Goal: Information Seeking & Learning: Learn about a topic

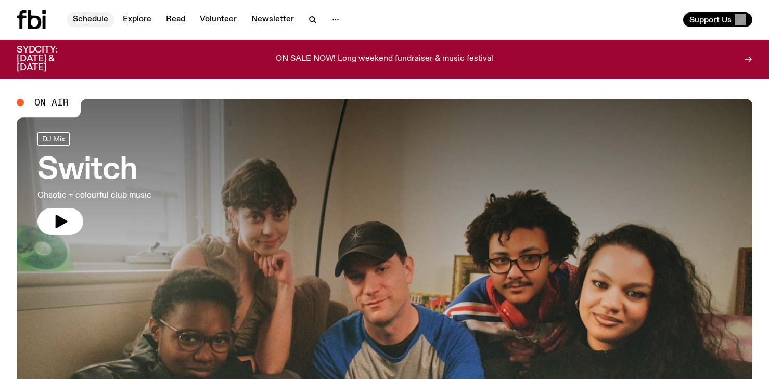
click at [89, 23] on link "Schedule" at bounding box center [91, 19] width 48 height 15
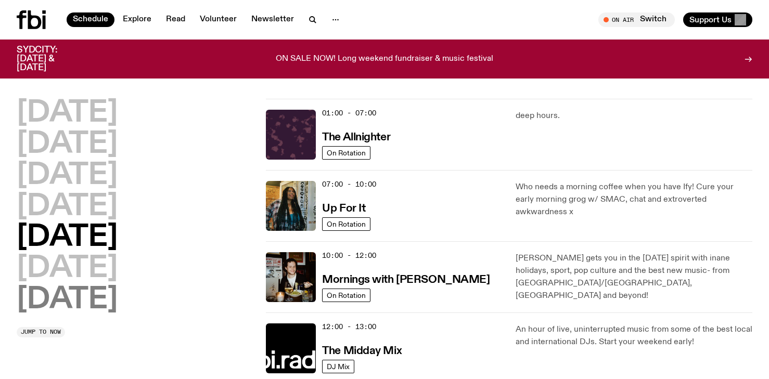
click at [61, 301] on h2 "[DATE]" at bounding box center [67, 300] width 101 height 29
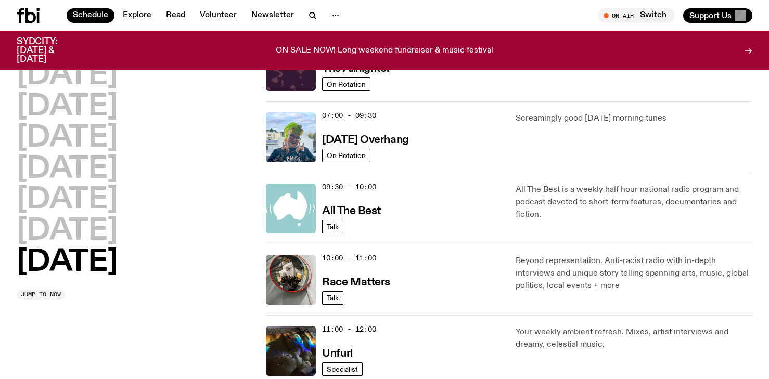
scroll to position [154, 0]
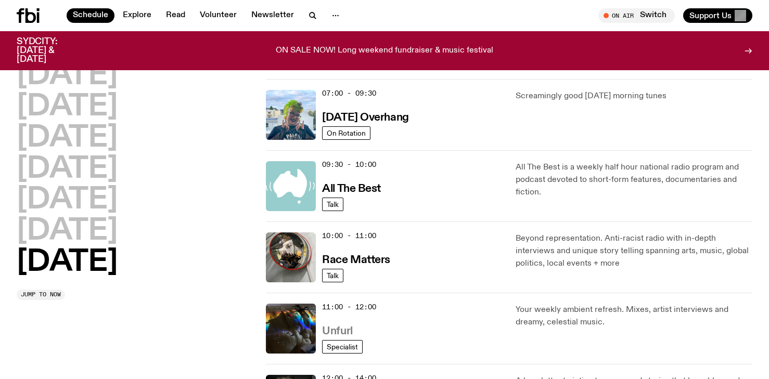
click at [335, 329] on h3 "Unfurl" at bounding box center [337, 331] width 30 height 11
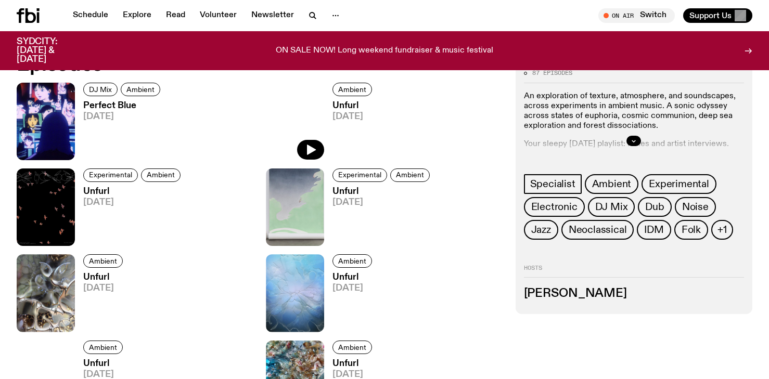
scroll to position [529, 0]
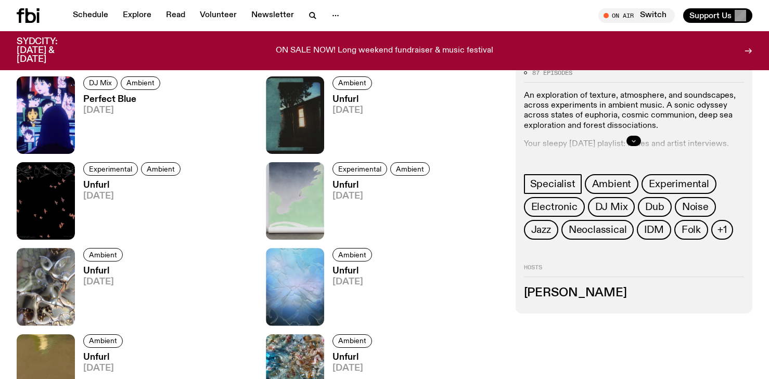
click at [637, 136] on button "button" at bounding box center [633, 141] width 15 height 10
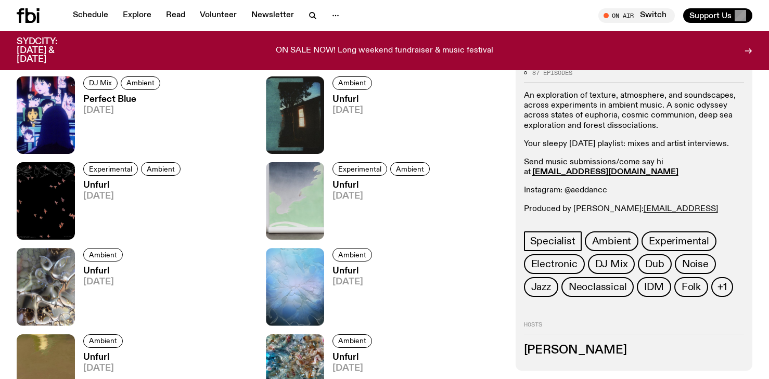
click at [637, 136] on div "An exploration of texture, atmosphere, and soundscapes, across experiments in a…" at bounding box center [634, 157] width 220 height 133
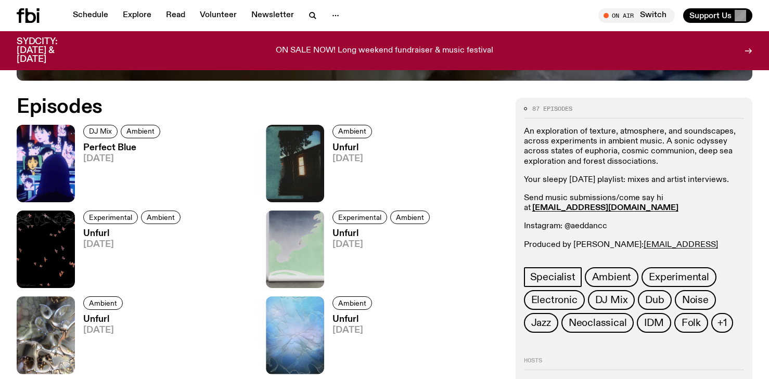
scroll to position [478, 0]
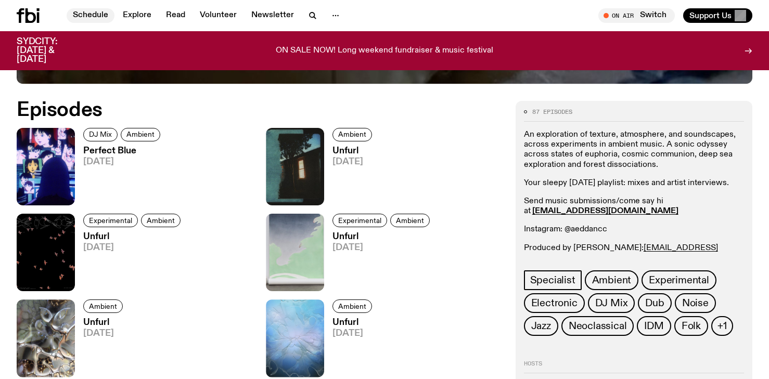
click at [99, 16] on link "Schedule" at bounding box center [91, 15] width 48 height 15
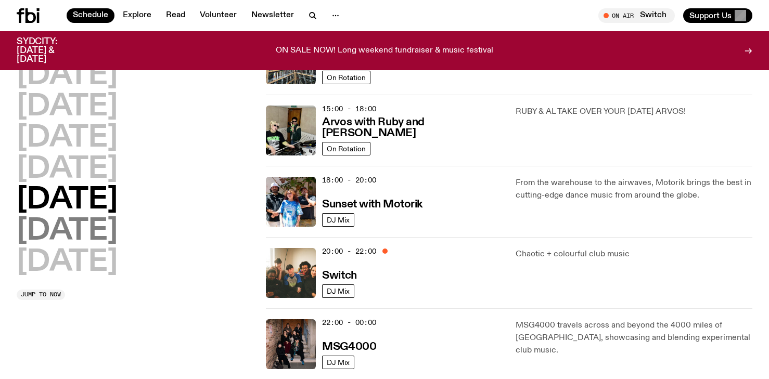
click at [78, 235] on h2 "[DATE]" at bounding box center [67, 231] width 101 height 29
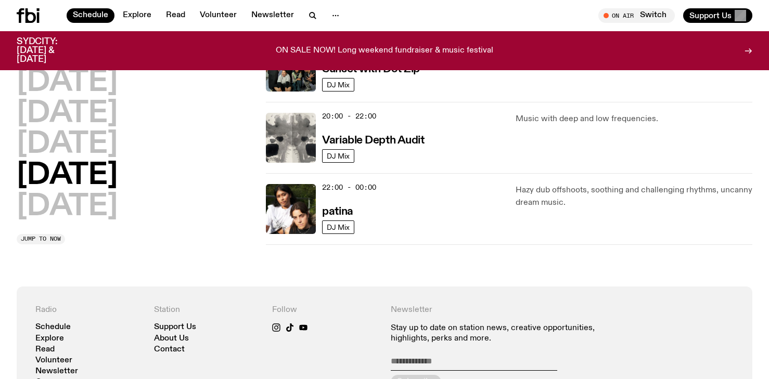
scroll to position [703, 0]
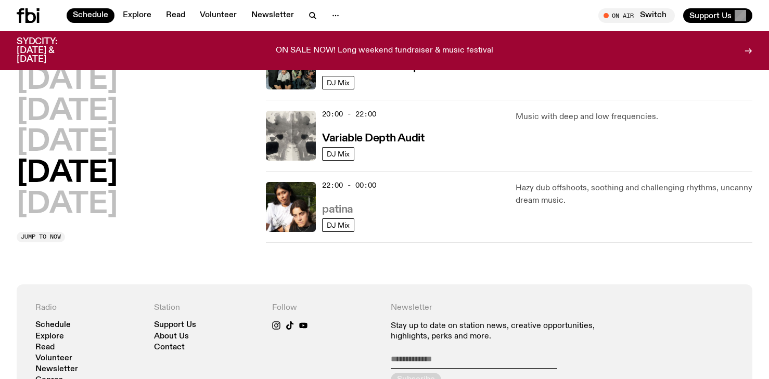
click at [328, 207] on h3 "patina" at bounding box center [337, 209] width 31 height 11
click at [106, 206] on h2 "[DATE]" at bounding box center [67, 204] width 101 height 29
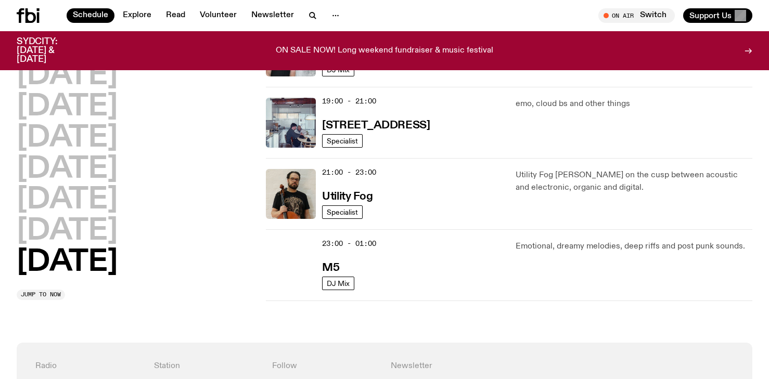
scroll to position [731, 0]
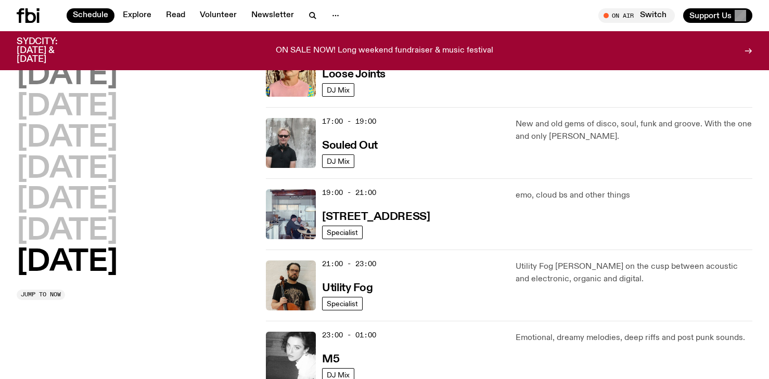
click at [84, 68] on h2 "[DATE]" at bounding box center [67, 75] width 101 height 29
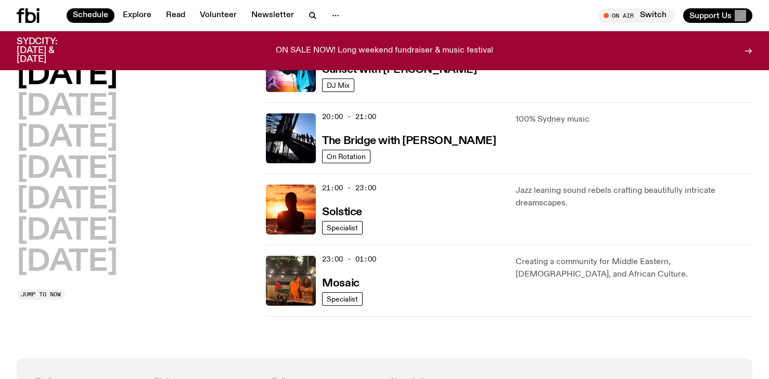
scroll to position [488, 0]
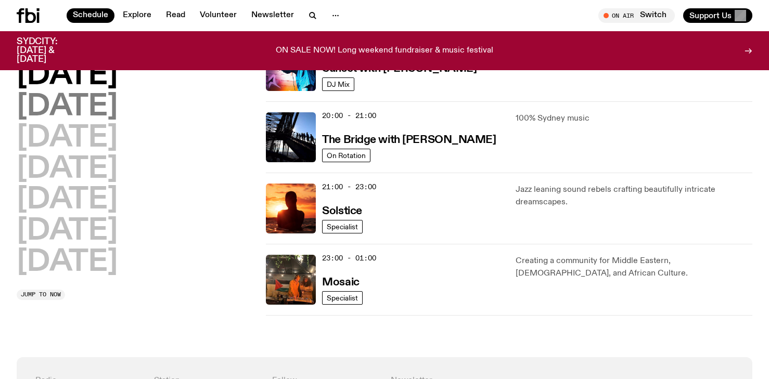
click at [60, 109] on h2 "[DATE]" at bounding box center [67, 107] width 101 height 29
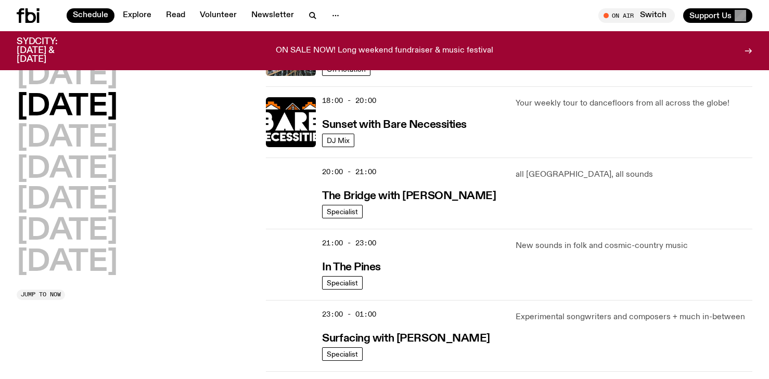
scroll to position [433, 0]
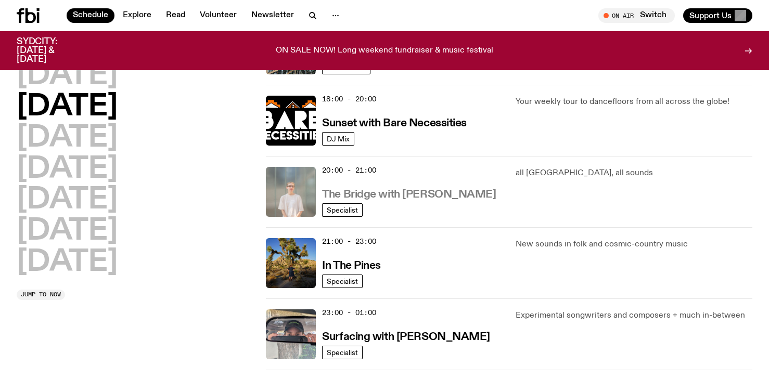
click at [371, 189] on h3 "The Bridge with Mara Schwerdtfeger" at bounding box center [409, 194] width 174 height 11
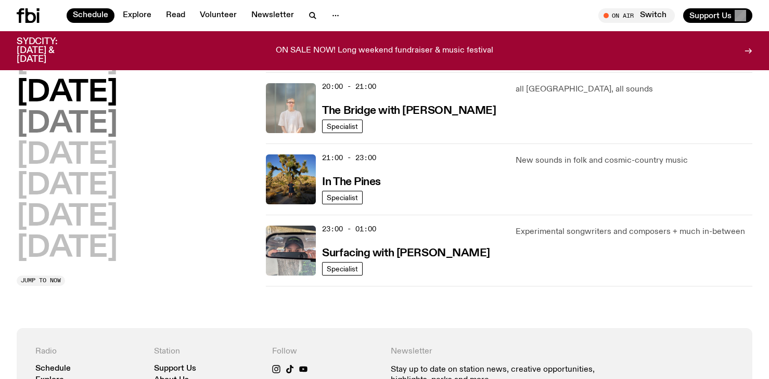
click at [96, 119] on h2 "[DATE]" at bounding box center [67, 124] width 101 height 29
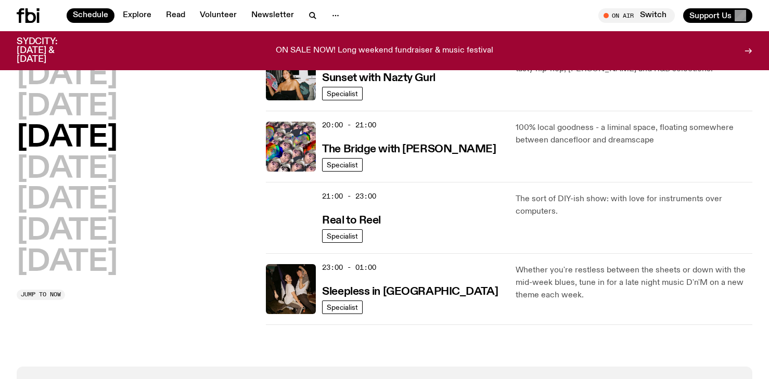
scroll to position [481, 0]
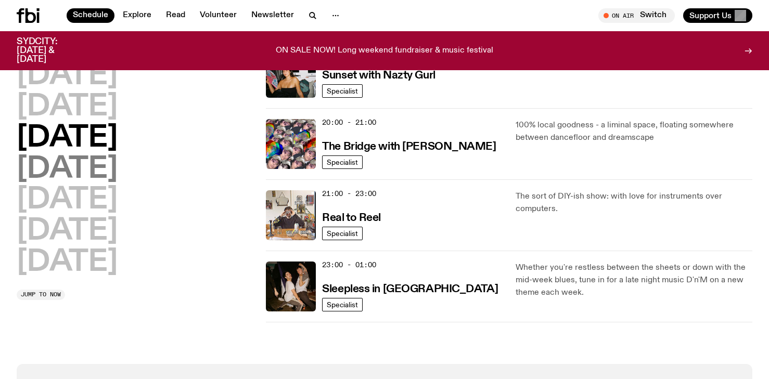
click at [55, 171] on h2 "[DATE]" at bounding box center [67, 169] width 101 height 29
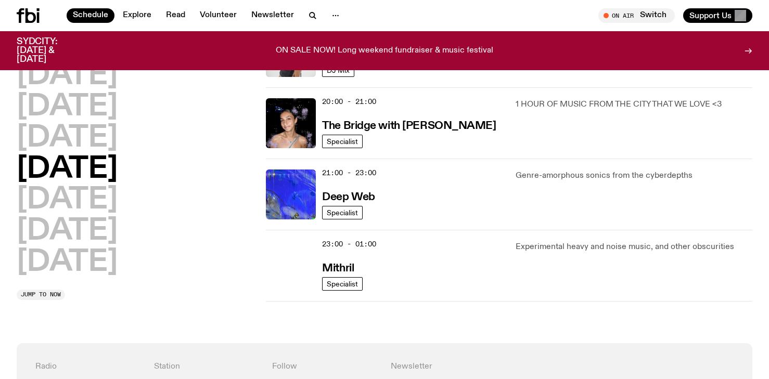
scroll to position [503, 0]
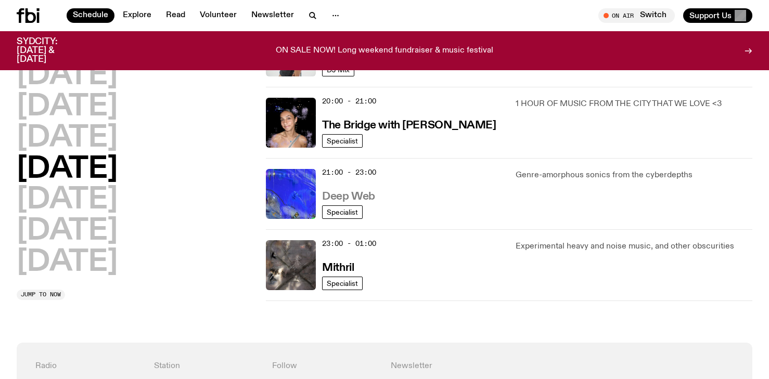
click at [362, 199] on h3 "Deep Web" at bounding box center [348, 196] width 53 height 11
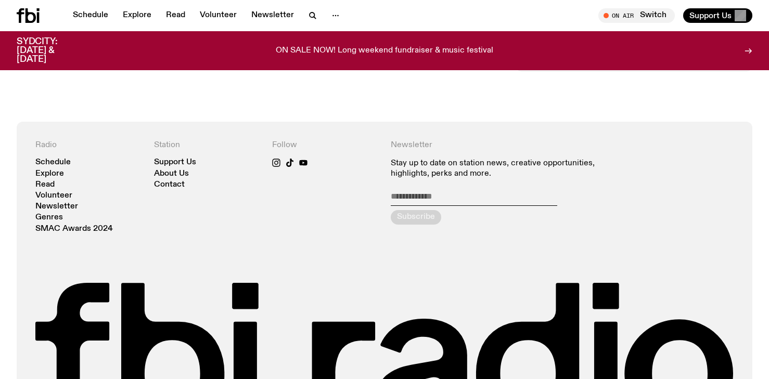
scroll to position [407, 0]
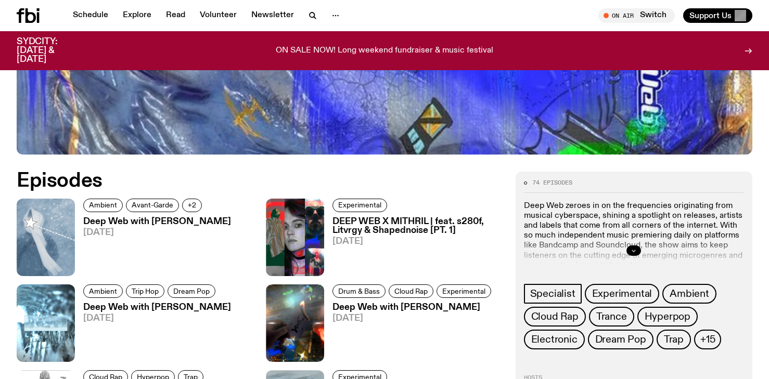
click at [631, 253] on button "button" at bounding box center [633, 251] width 15 height 10
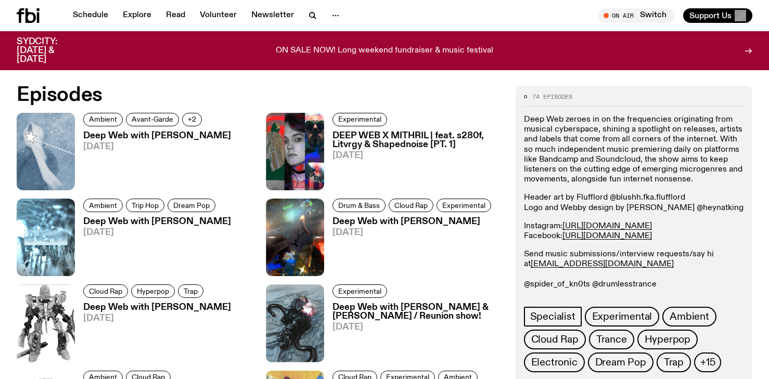
scroll to position [494, 0]
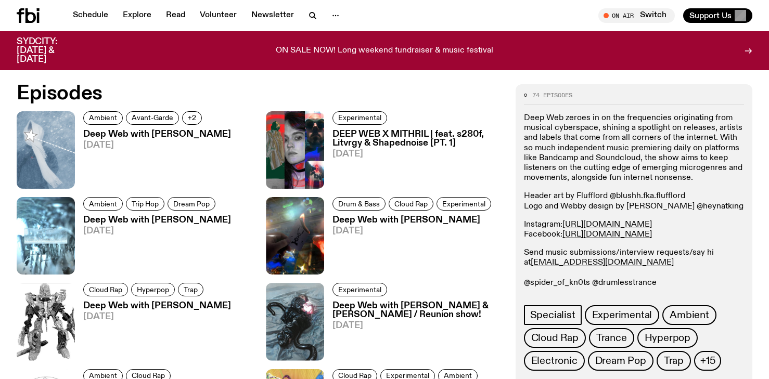
click at [662, 262] on p "Send music submissions/interview requests/say hi at deepweb@fbiradio.com @spide…" at bounding box center [634, 268] width 220 height 40
click at [216, 218] on h3 "Deep Web with Krishtie Mofazzal" at bounding box center [157, 220] width 148 height 9
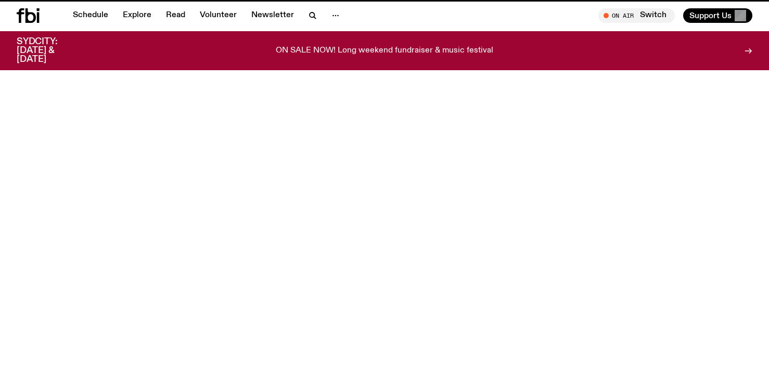
scroll to position [494, 0]
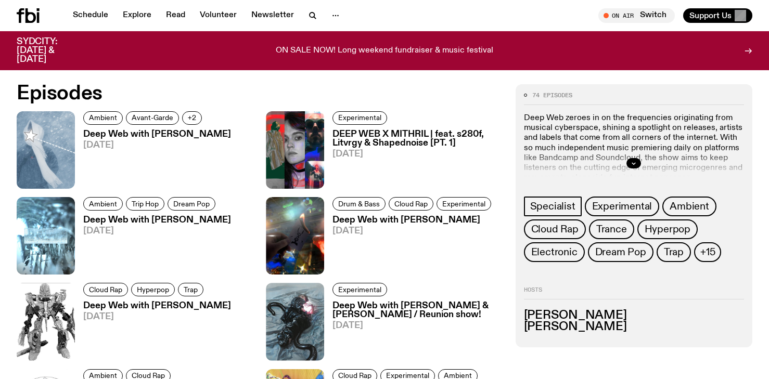
click at [388, 145] on h3 "DEEP WEB X MITHRIL | feat. s280f, Litvrgy & Shapednoise [PT. 1]" at bounding box center [417, 139] width 170 height 18
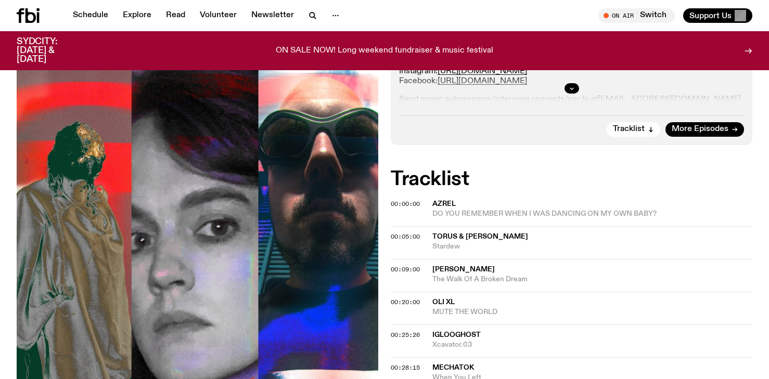
scroll to position [400, 0]
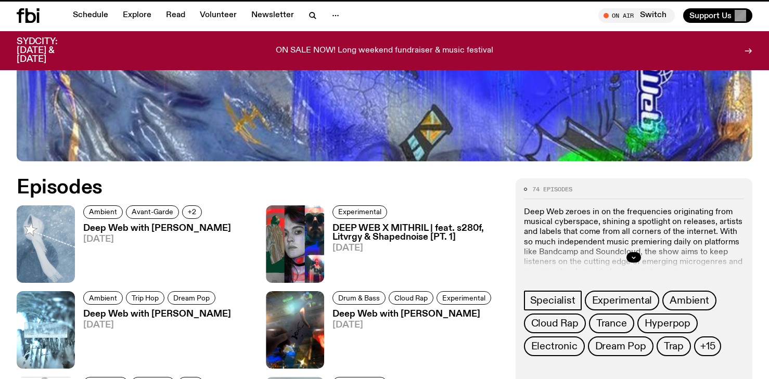
scroll to position [494, 0]
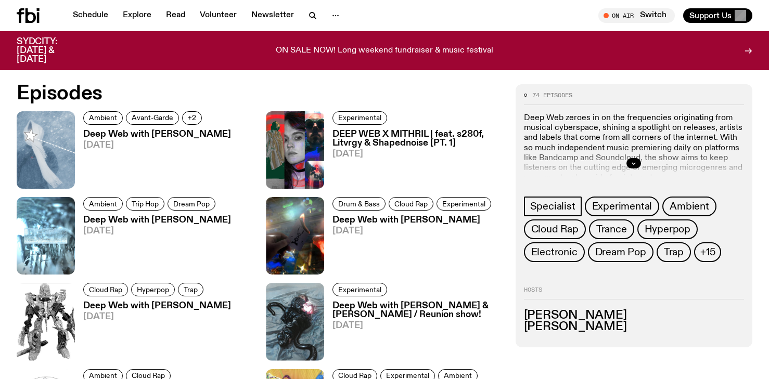
click at [100, 132] on h3 "Deep Web with [PERSON_NAME]" at bounding box center [157, 134] width 148 height 9
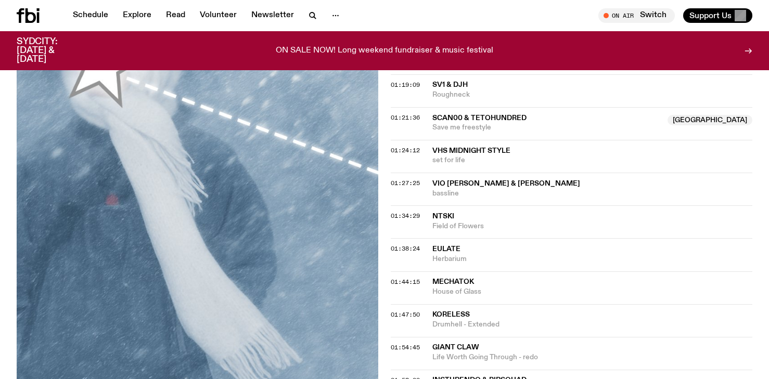
scroll to position [969, 0]
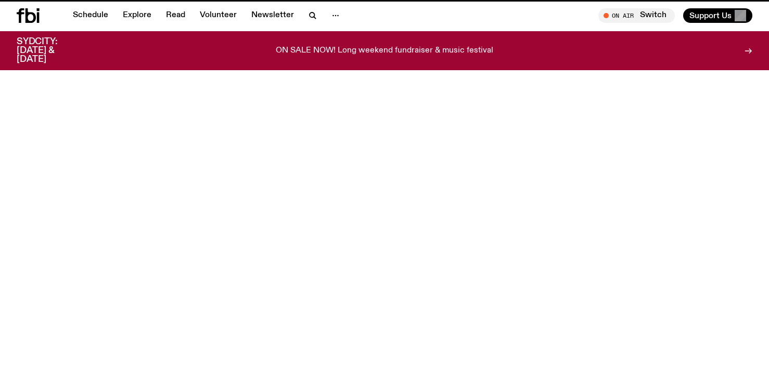
scroll to position [494, 0]
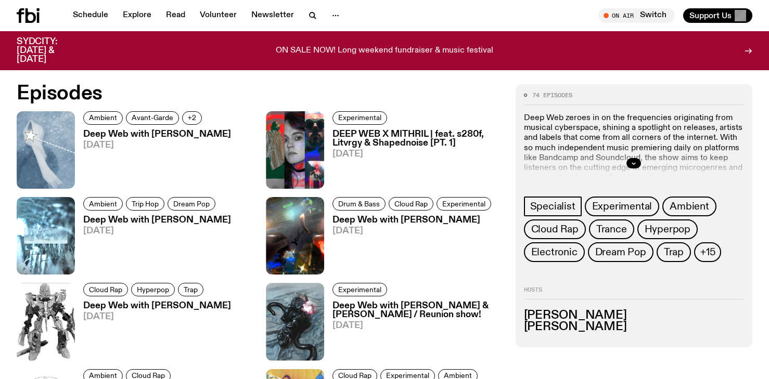
click at [432, 220] on h3 "Deep Web with Krishtie Mofazzal" at bounding box center [413, 220] width 162 height 9
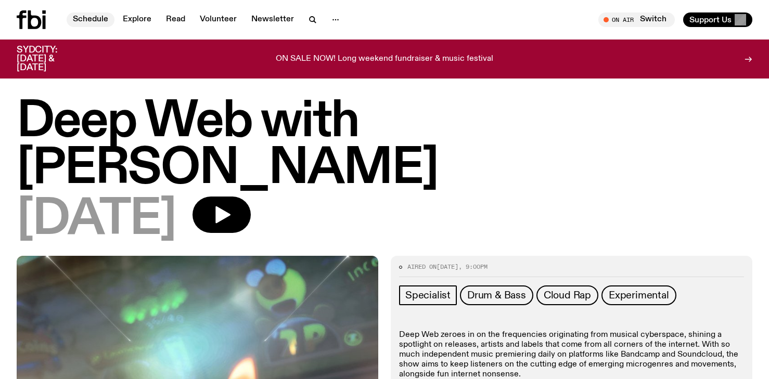
click at [99, 22] on link "Schedule" at bounding box center [91, 19] width 48 height 15
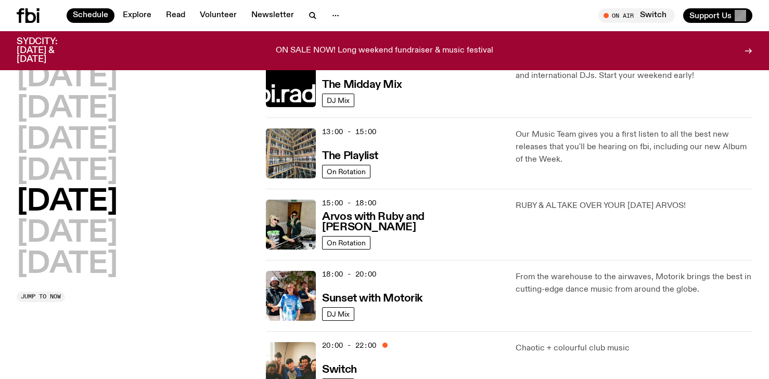
scroll to position [316, 0]
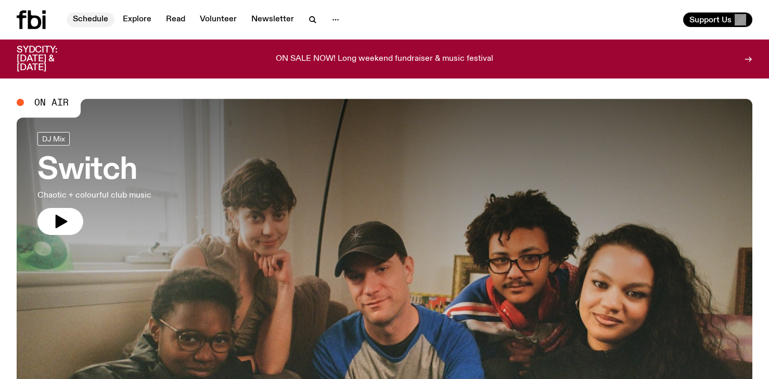
click at [100, 19] on link "Schedule" at bounding box center [91, 19] width 48 height 15
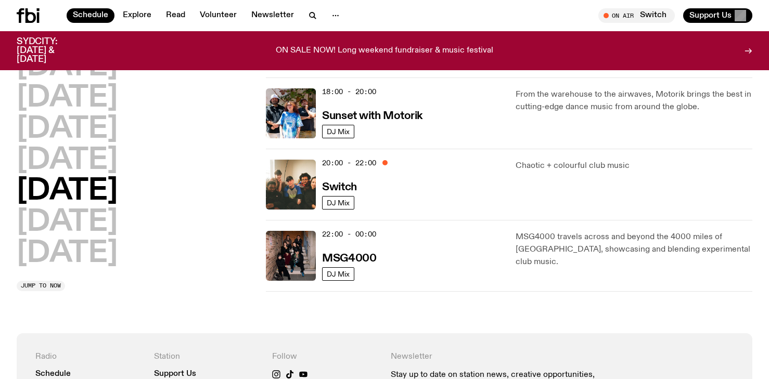
scroll to position [576, 0]
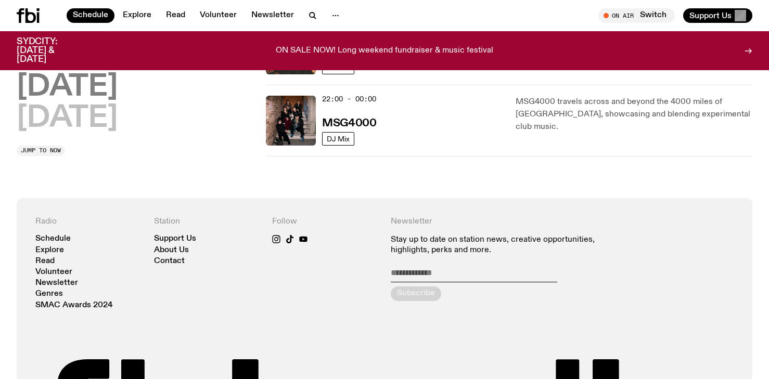
click at [106, 91] on h2 "[DATE]" at bounding box center [67, 87] width 101 height 29
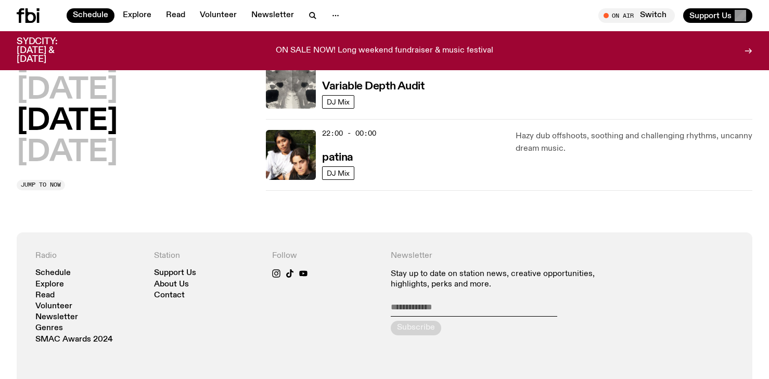
scroll to position [752, 0]
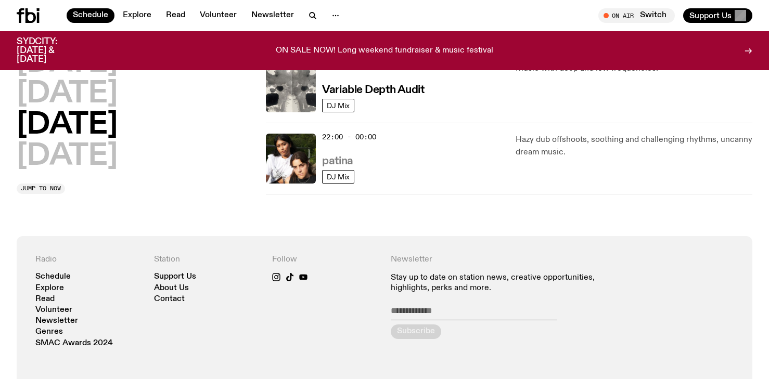
click at [343, 157] on h3 "patina" at bounding box center [337, 161] width 31 height 11
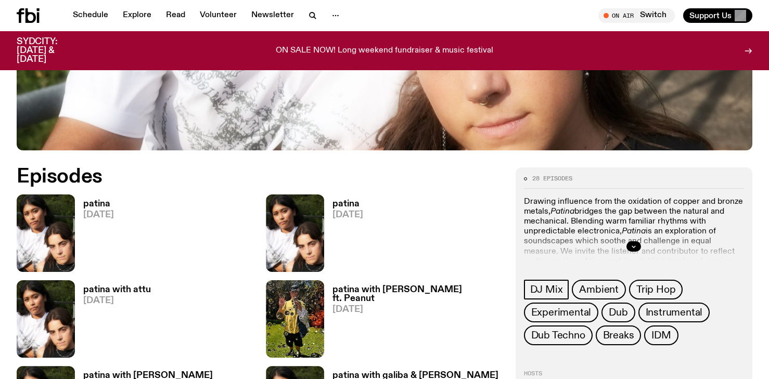
scroll to position [426, 0]
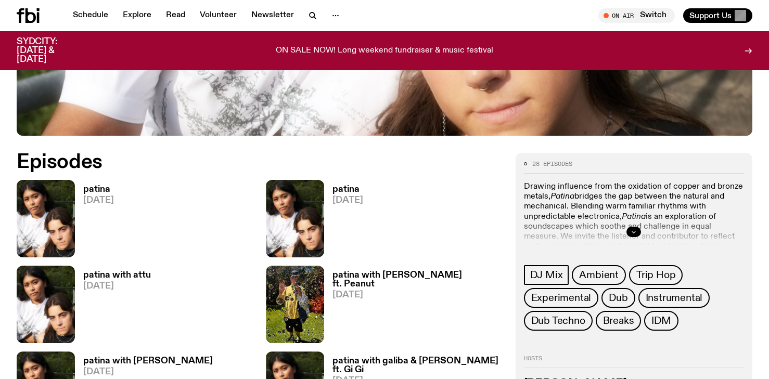
click at [631, 235] on icon "button" at bounding box center [634, 232] width 6 height 6
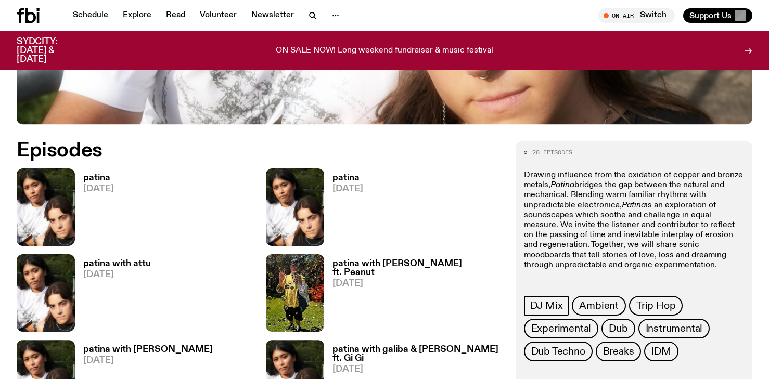
scroll to position [425, 0]
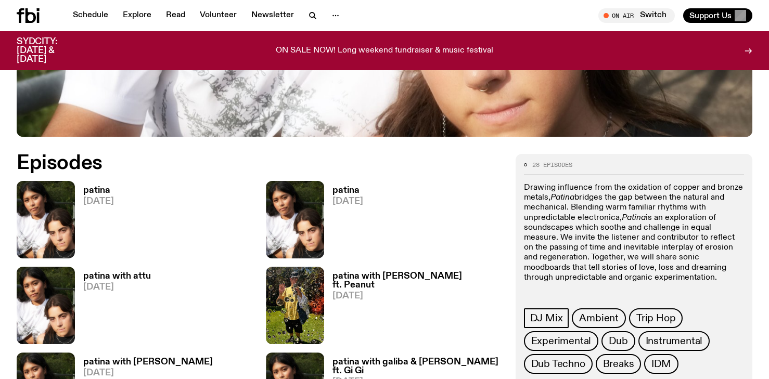
click at [101, 190] on h3 "patina" at bounding box center [98, 190] width 31 height 9
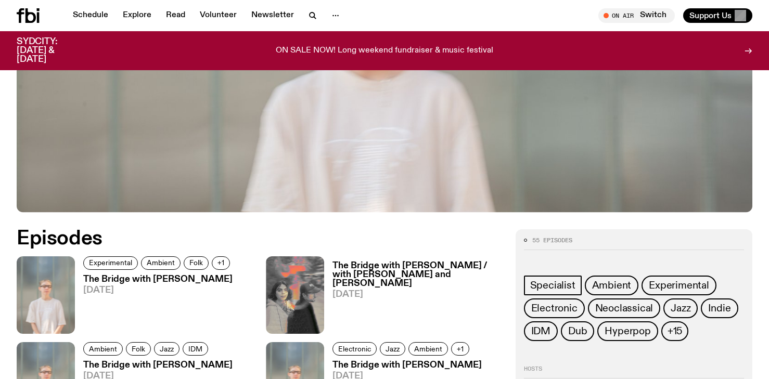
scroll to position [459, 0]
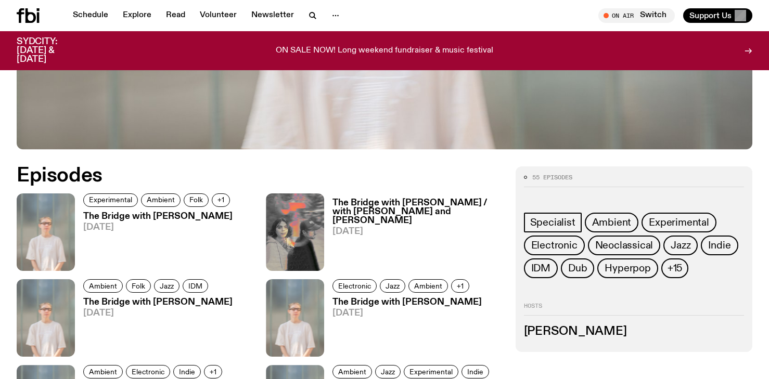
click at [159, 212] on h3 "The Bridge with Mara Schwerdtfeger" at bounding box center [158, 216] width 150 height 9
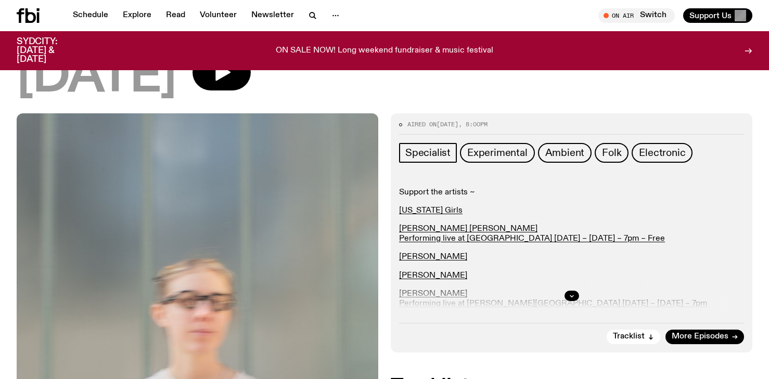
scroll to position [158, 0]
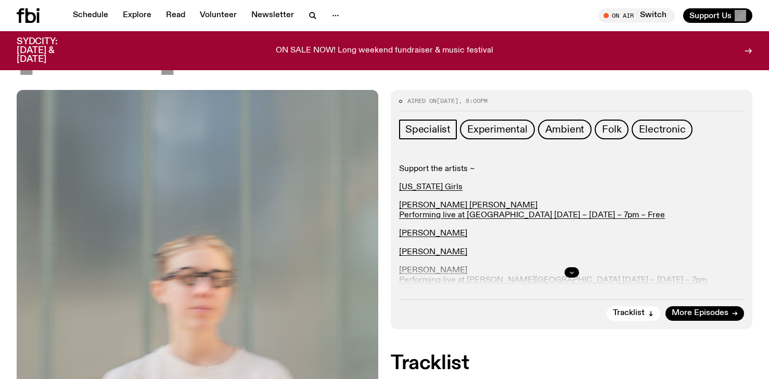
click at [566, 270] on button "button" at bounding box center [572, 272] width 15 height 10
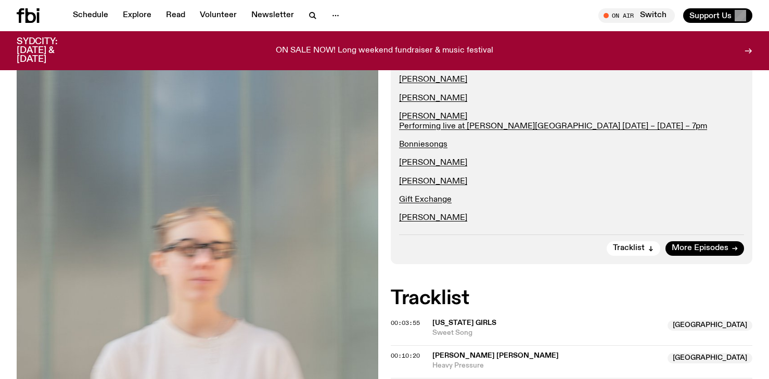
scroll to position [0, 0]
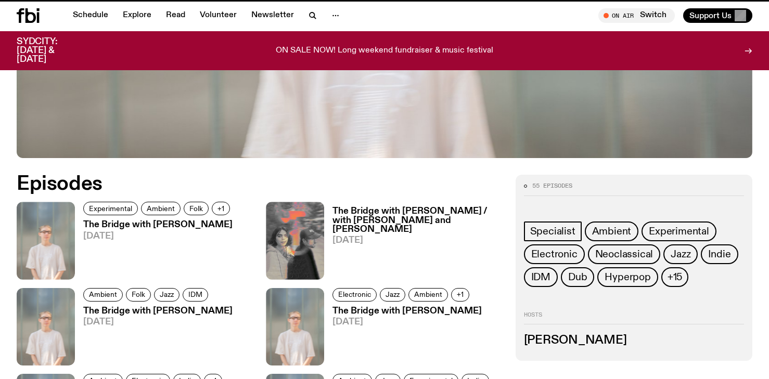
scroll to position [451, 0]
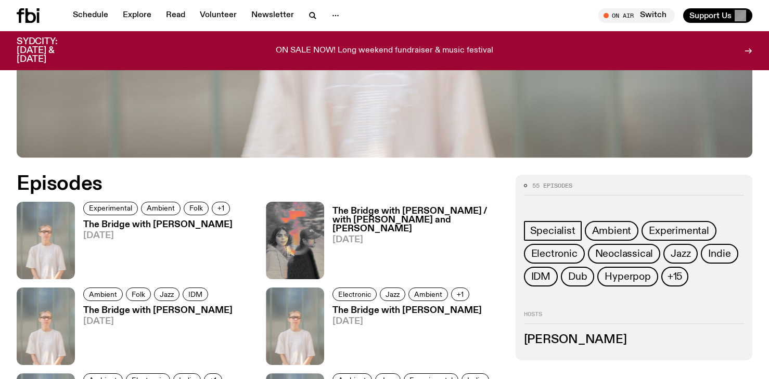
click at [157, 308] on h3 "The Bridge with Mara Schwerdtfeger" at bounding box center [157, 310] width 149 height 9
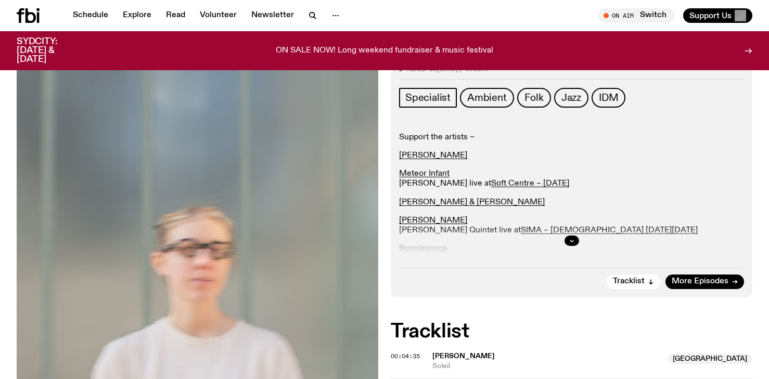
scroll to position [178, 0]
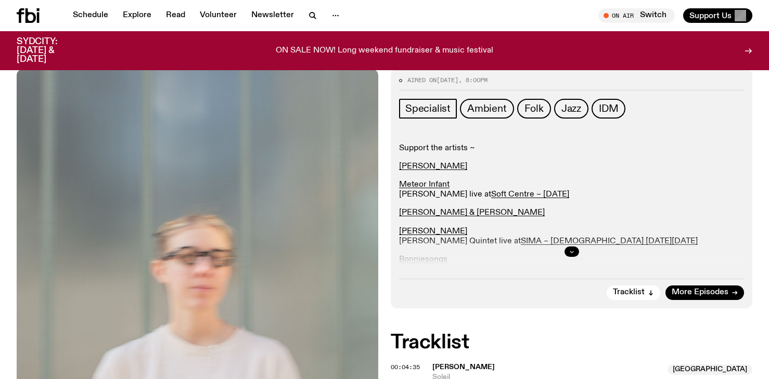
click at [567, 255] on button "button" at bounding box center [572, 252] width 15 height 10
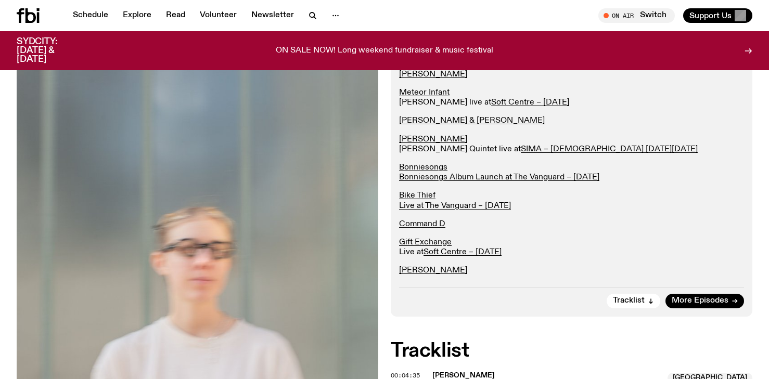
scroll to position [280, 0]
